Goal: Transaction & Acquisition: Purchase product/service

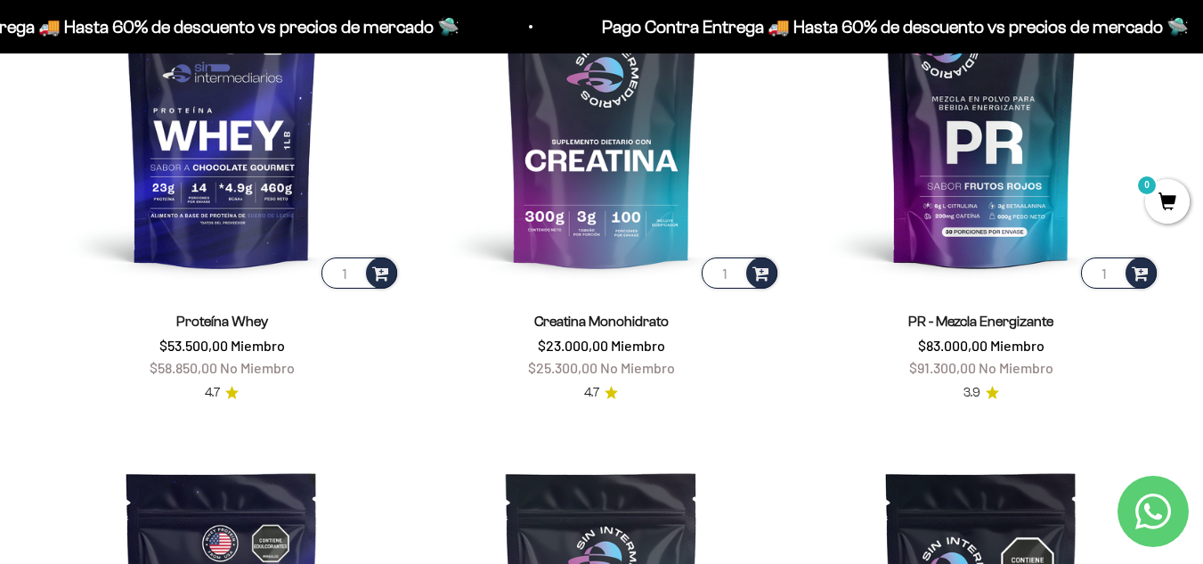
scroll to position [801, 0]
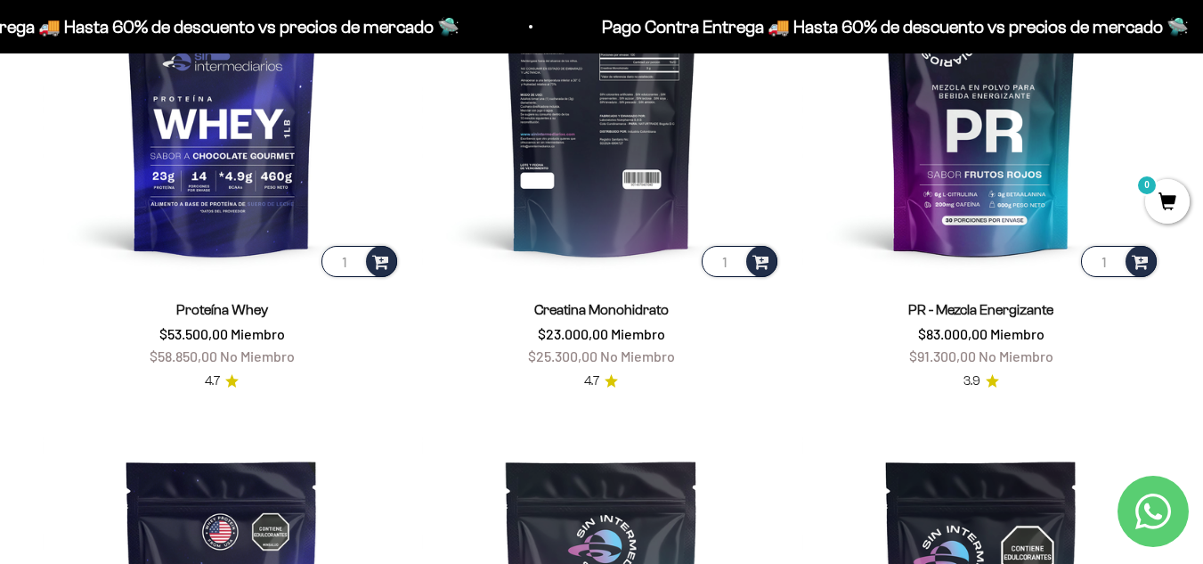
click at [606, 169] on img at bounding box center [601, 101] width 358 height 358
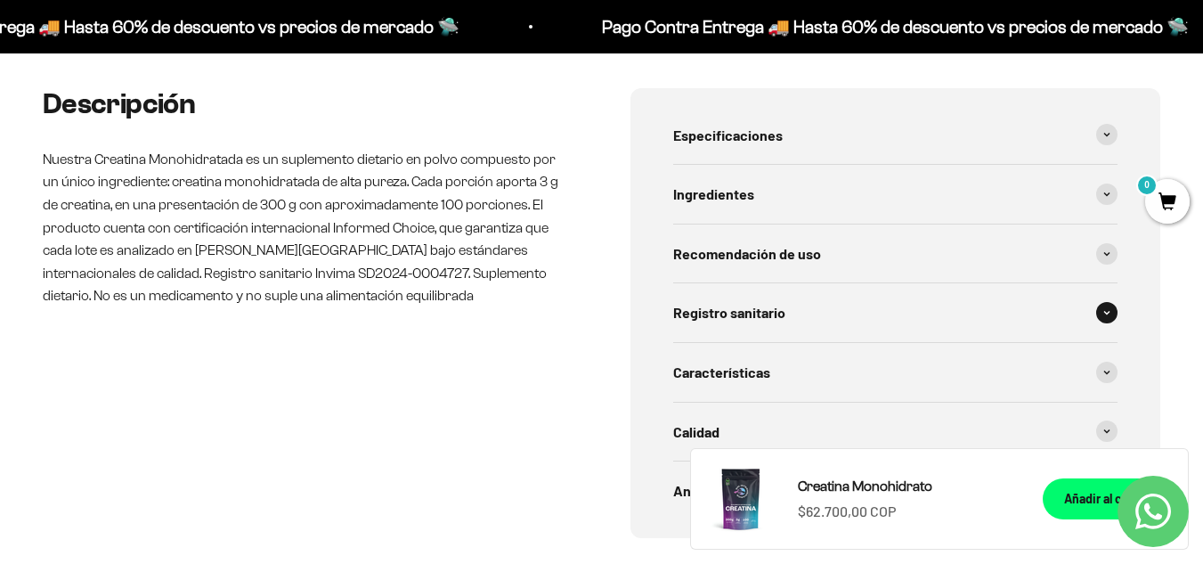
scroll to position [890, 0]
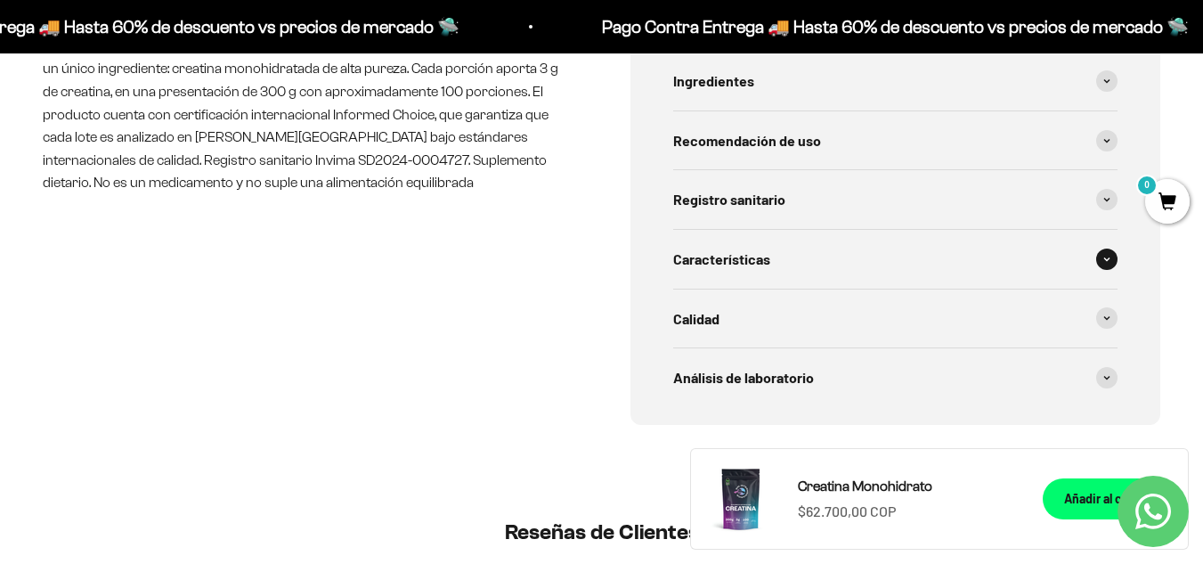
click at [818, 272] on div "Características" at bounding box center [895, 259] width 445 height 59
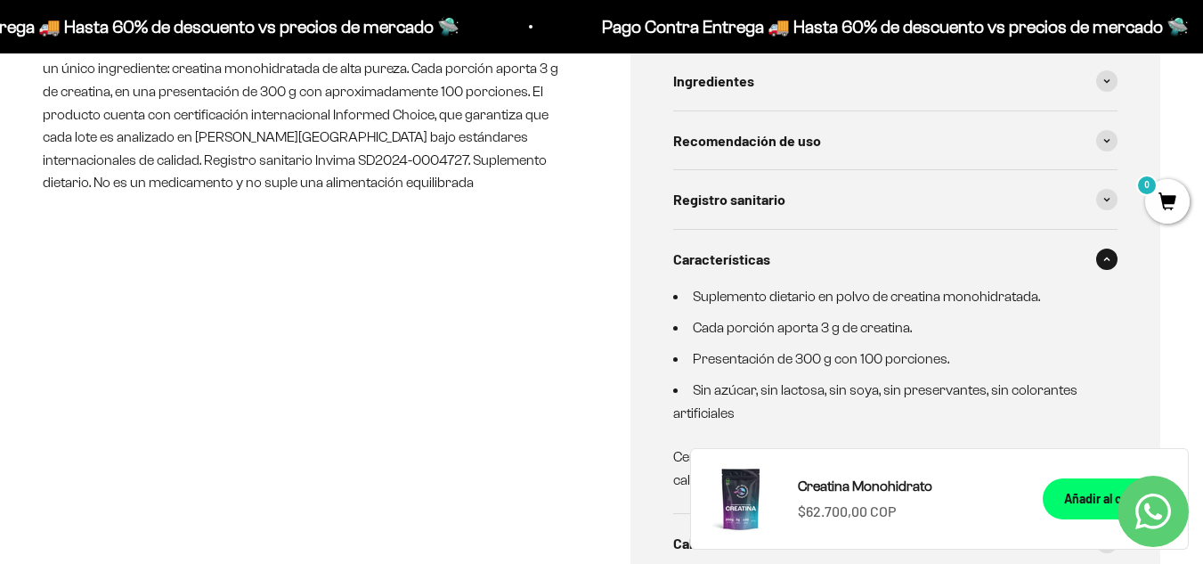
click at [818, 272] on div "Características" at bounding box center [895, 259] width 445 height 59
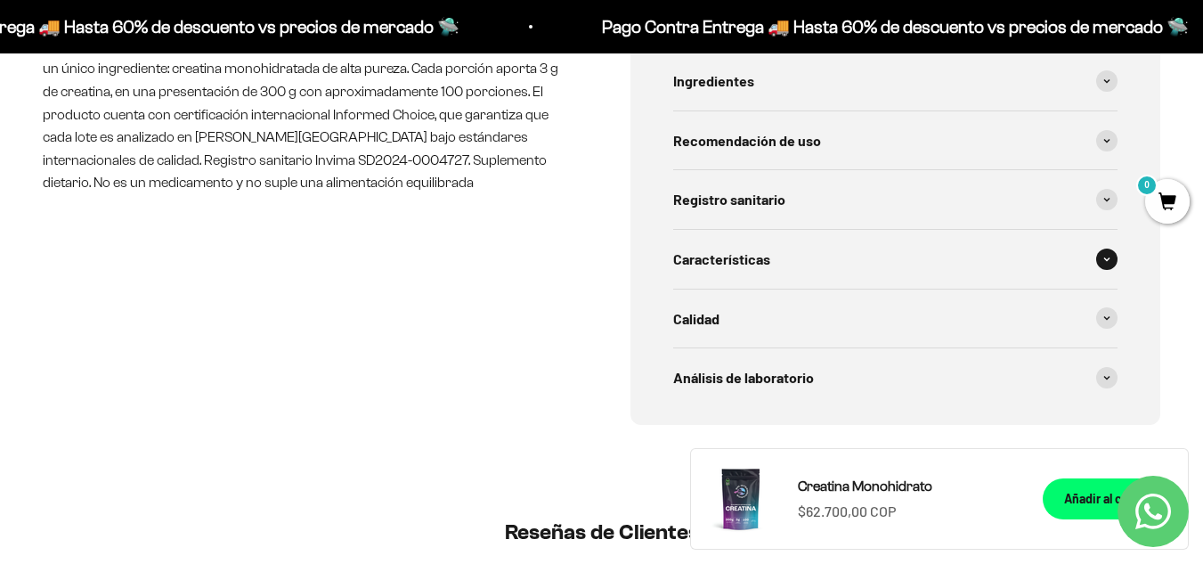
click at [818, 272] on div "Características" at bounding box center [895, 259] width 445 height 59
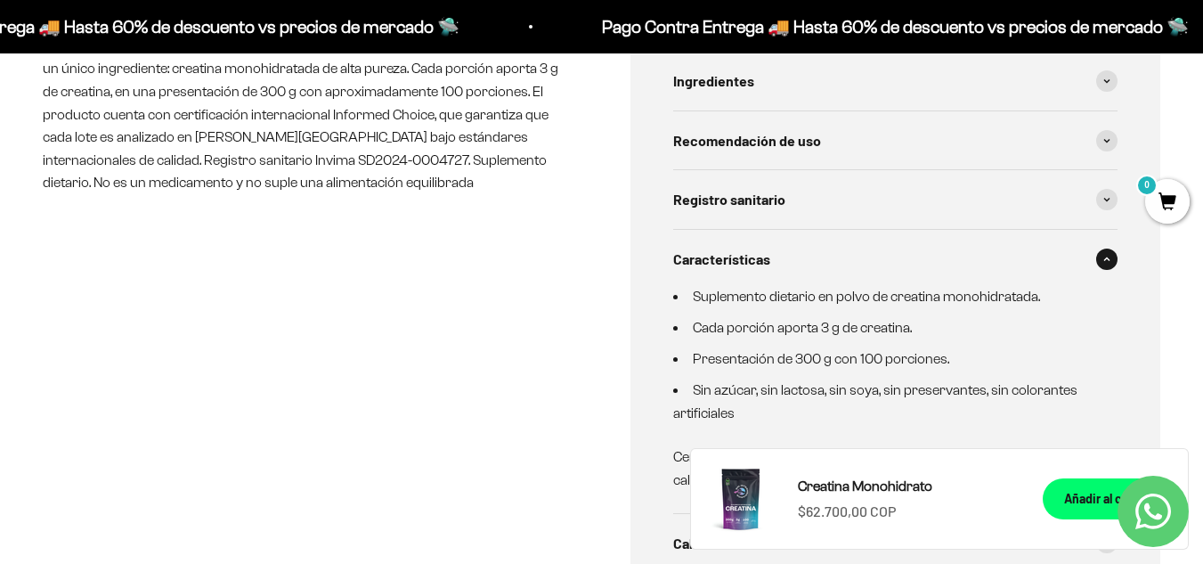
click at [818, 272] on div "Características" at bounding box center [895, 259] width 445 height 59
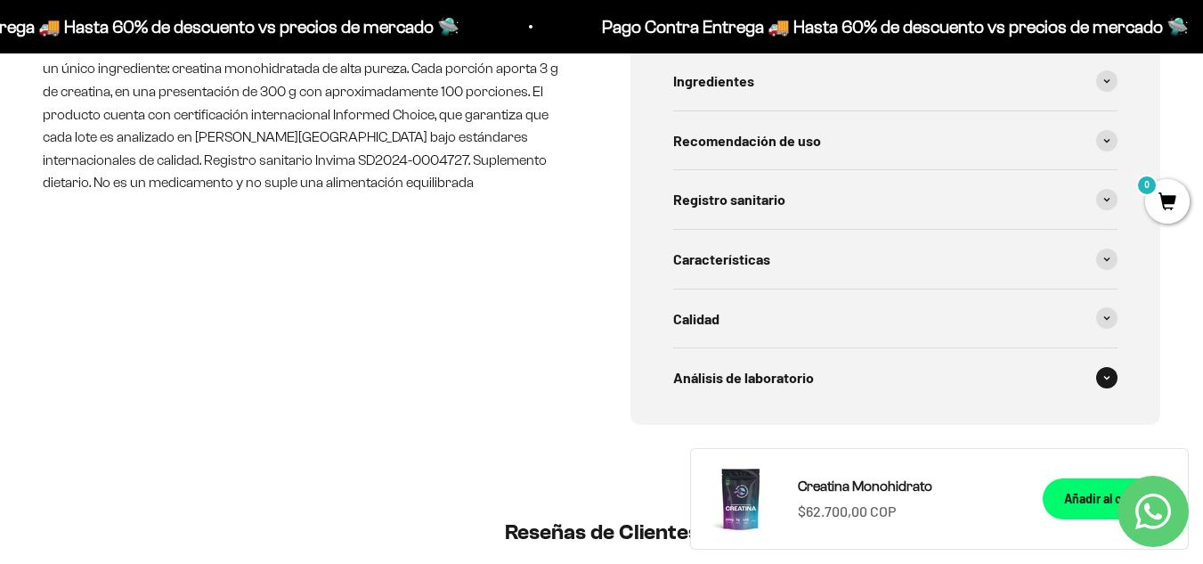
click at [832, 377] on div "Análisis de laboratorio" at bounding box center [895, 377] width 445 height 59
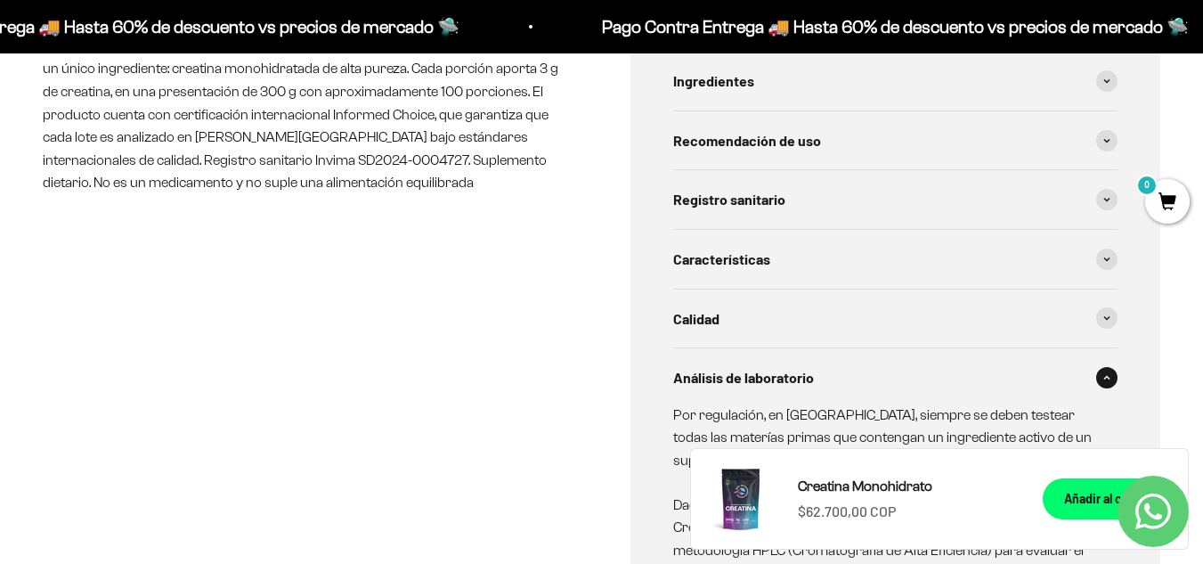
click at [835, 377] on div "Análisis de laboratorio" at bounding box center [895, 377] width 445 height 59
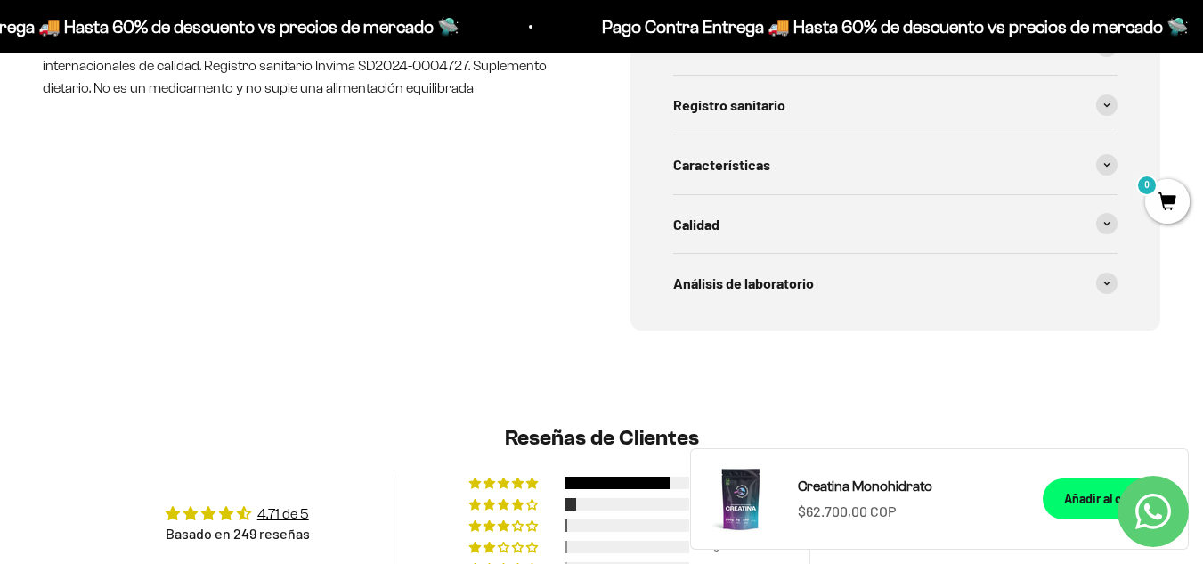
scroll to position [979, 0]
